Goal: Task Accomplishment & Management: Manage account settings

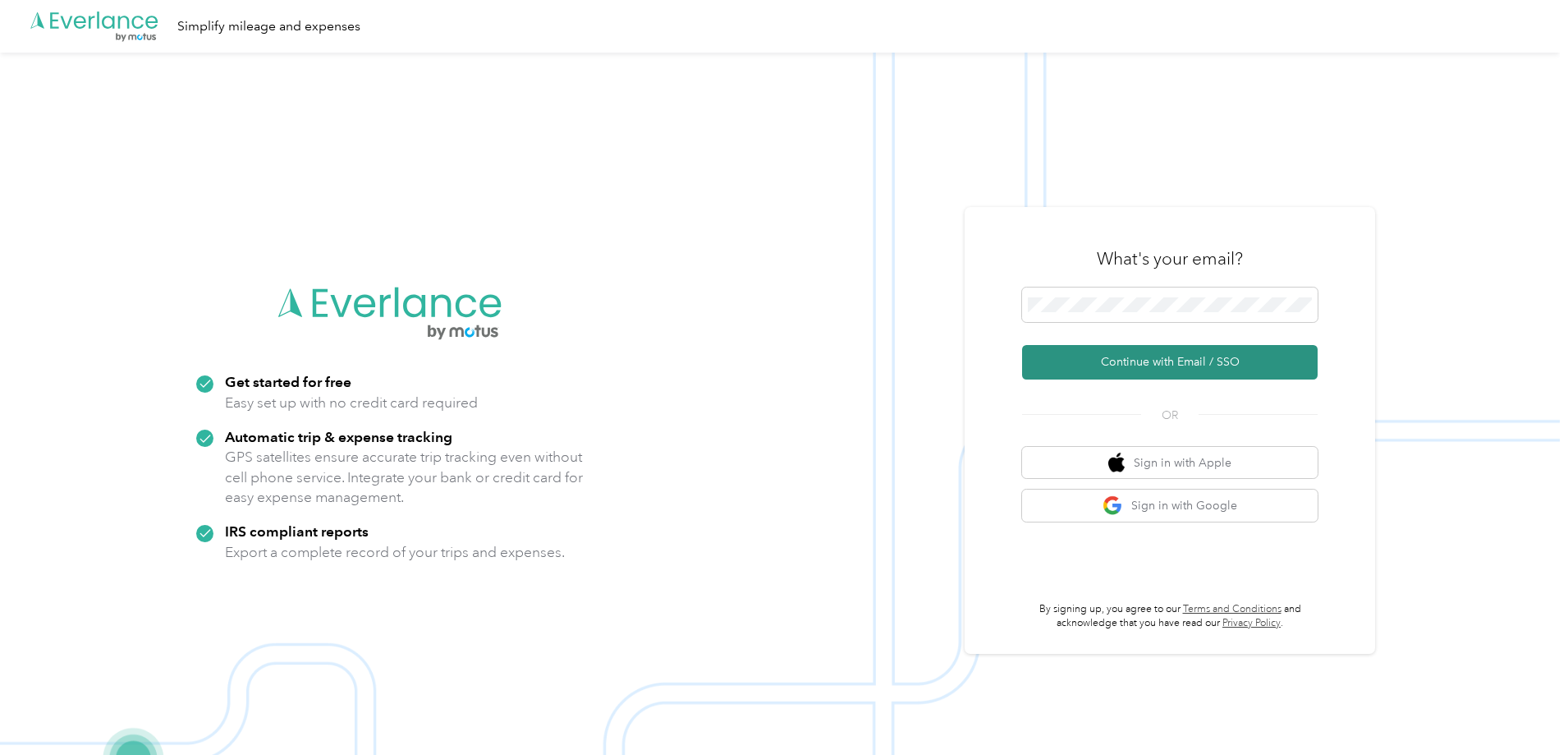
click at [1177, 353] on button "Continue with Email / SSO" at bounding box center [1169, 362] width 296 height 35
